Goal: Find specific page/section

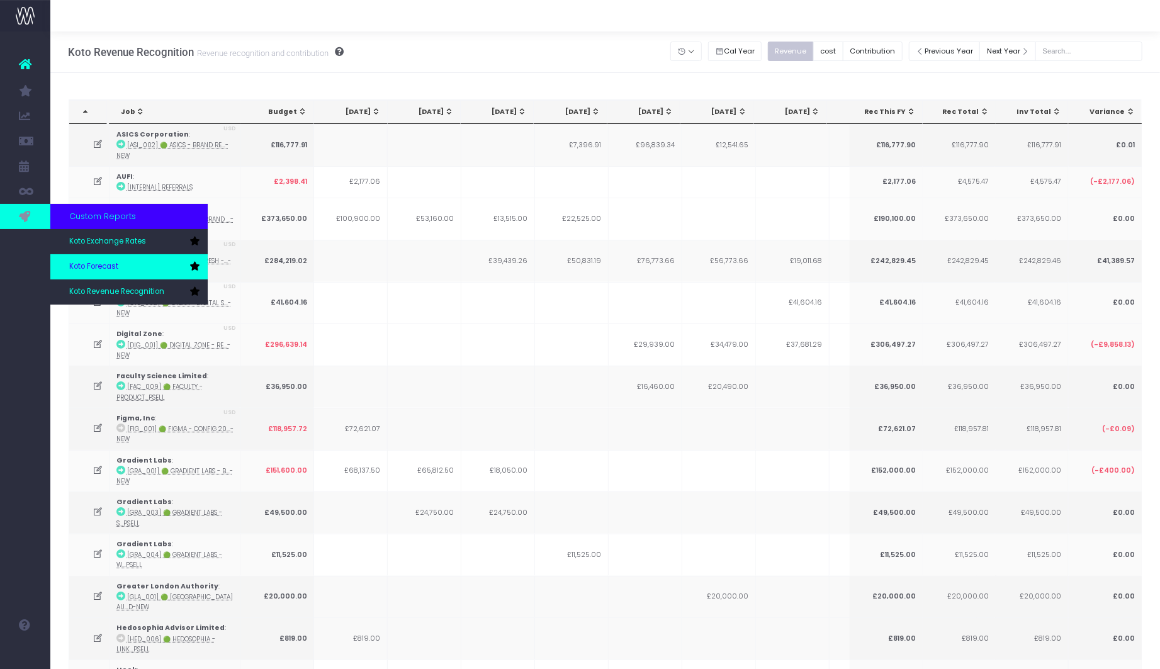
click at [110, 263] on span "Koto Forecast" at bounding box center [93, 266] width 49 height 11
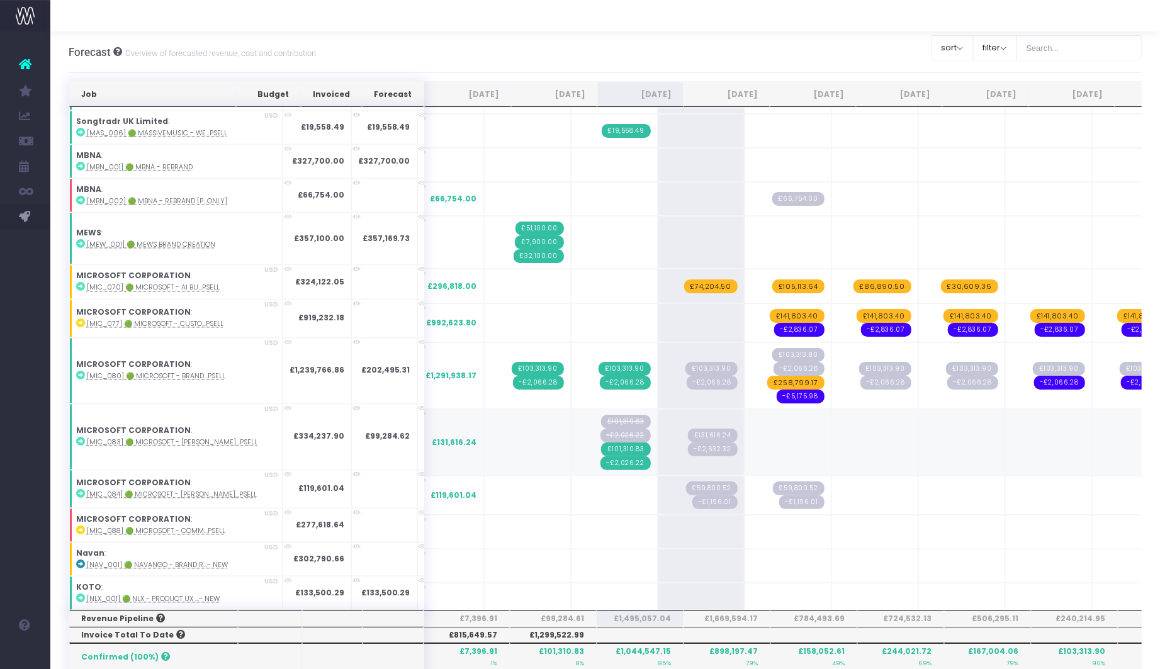
click at [601, 415] on span "£101,310.83" at bounding box center [626, 422] width 50 height 14
click at [145, 438] on abbr "[MIC_083] 🟢 Microsoft - [PERSON_NAME]...psell" at bounding box center [172, 442] width 171 height 9
